Goal: Transaction & Acquisition: Purchase product/service

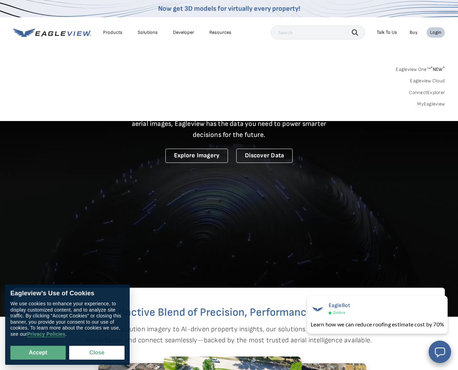
click at [292, 32] on input "text" at bounding box center [318, 33] width 94 height 14
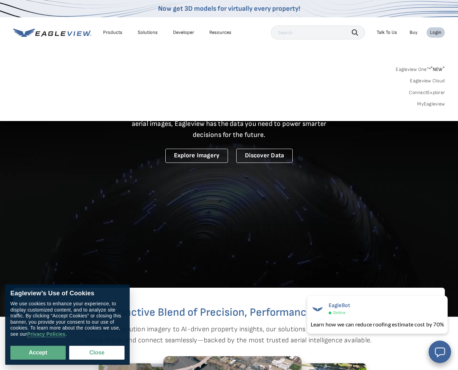
click at [441, 33] on div "Login" at bounding box center [435, 32] width 11 height 6
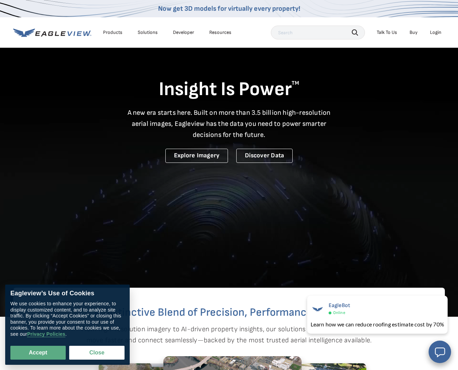
click at [434, 33] on div "Login" at bounding box center [435, 32] width 11 height 6
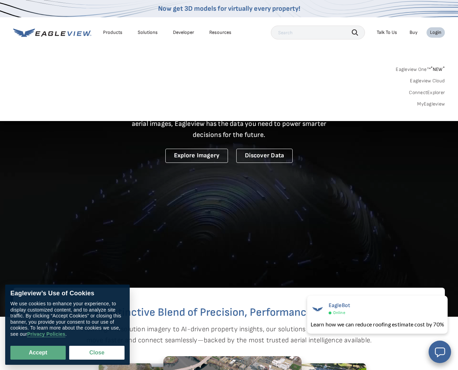
click at [430, 101] on link "MyEagleview" at bounding box center [431, 104] width 28 height 6
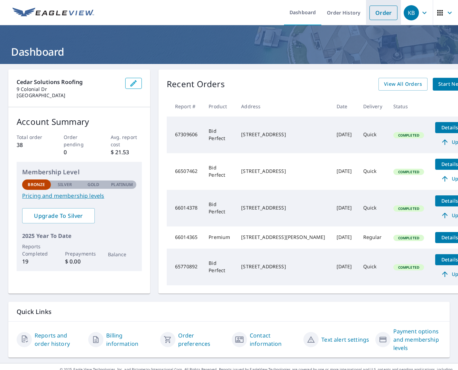
click at [379, 16] on link "Order" at bounding box center [383, 13] width 28 height 15
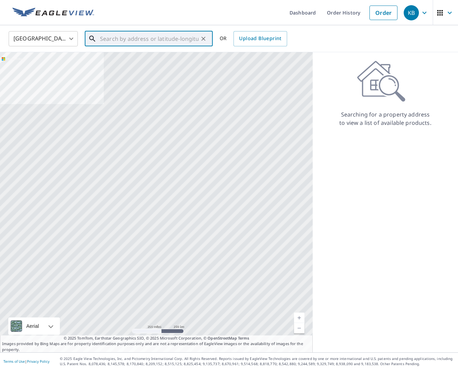
click at [121, 38] on input "text" at bounding box center [149, 38] width 99 height 19
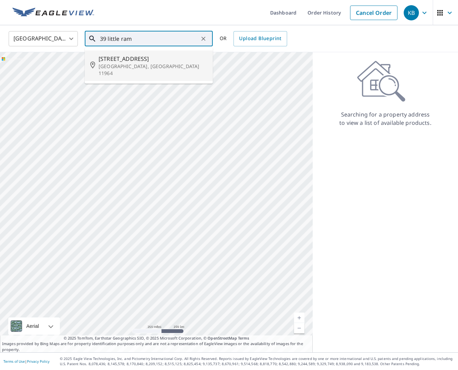
click at [124, 56] on span "[STREET_ADDRESS]" at bounding box center [153, 59] width 109 height 8
type input "[STREET_ADDRESS][PERSON_NAME]"
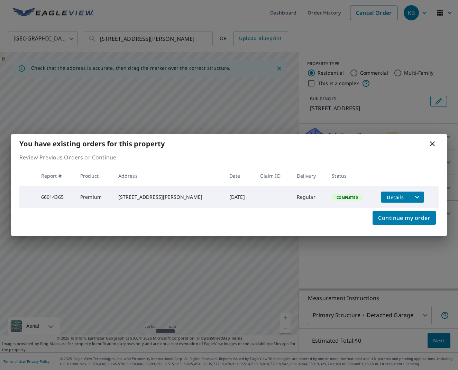
click at [431, 142] on icon at bounding box center [432, 144] width 8 height 8
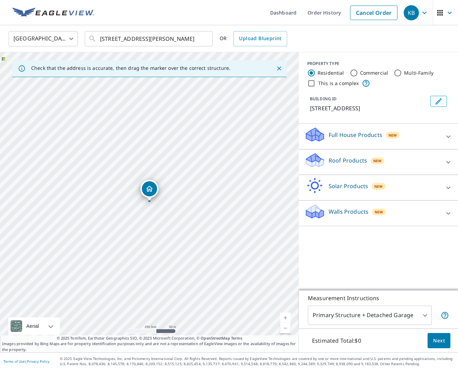
click at [444, 218] on icon at bounding box center [448, 213] width 8 height 8
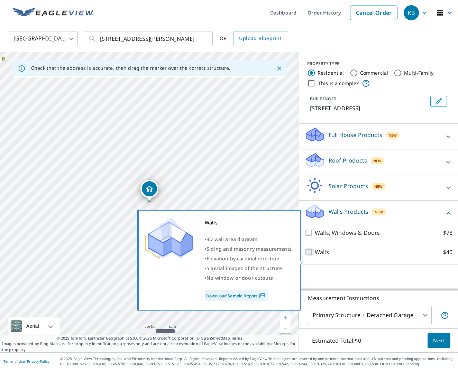
click at [308, 256] on input "Walls $40" at bounding box center [309, 252] width 10 height 8
checkbox input "true"
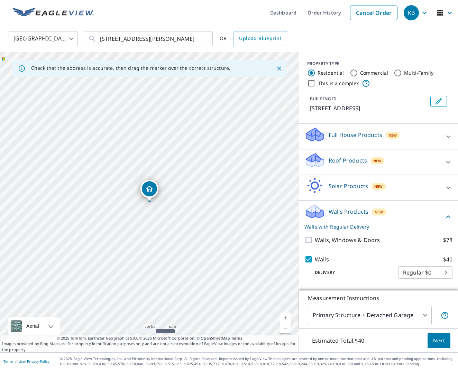
click at [440, 339] on span "Next" at bounding box center [439, 340] width 12 height 9
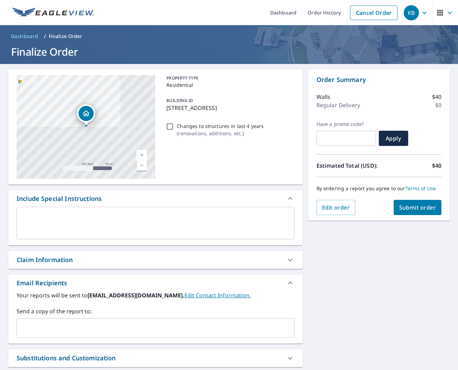
click at [410, 212] on button "Submit order" at bounding box center [418, 207] width 48 height 15
